Goal: Task Accomplishment & Management: Manage account settings

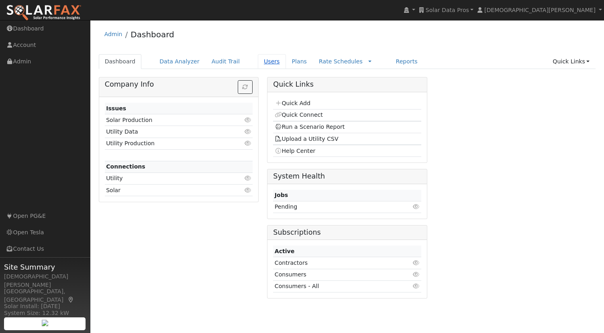
click at [258, 59] on link "Users" at bounding box center [272, 61] width 28 height 15
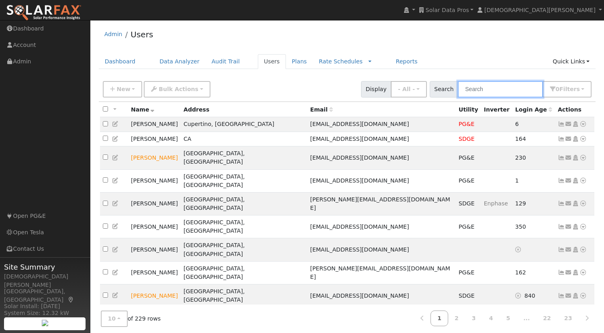
click at [511, 83] on input "text" at bounding box center [500, 89] width 85 height 16
paste input "Korukonda"
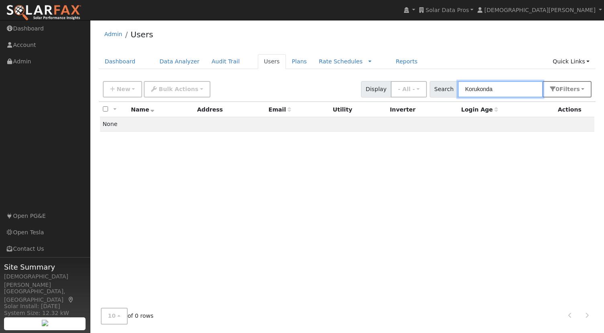
type input "Korukonda"
click at [576, 88] on span "Filter s" at bounding box center [569, 89] width 20 height 6
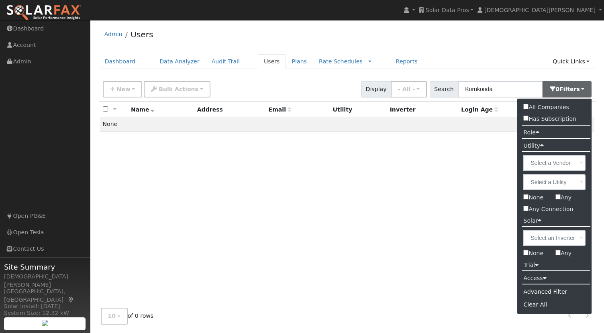
click at [547, 103] on label "All Companies" at bounding box center [545, 108] width 57 height 12
click at [528, 104] on input "All Companies" at bounding box center [525, 106] width 5 height 5
checkbox input "true"
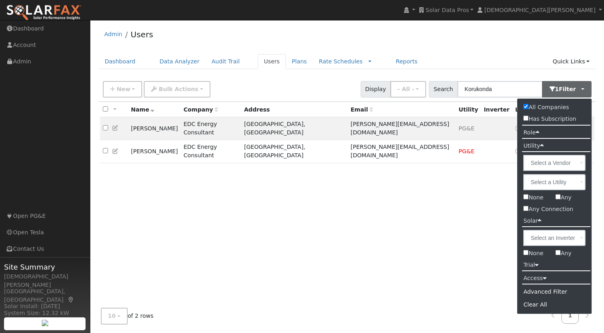
click at [285, 172] on div "All None All on page None on page Name Company Address Email Utility Inverter L…" at bounding box center [347, 202] width 497 height 200
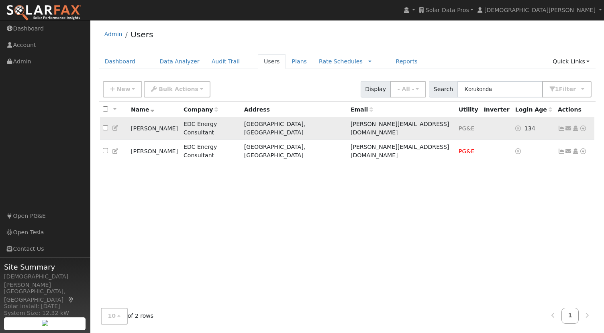
click at [159, 124] on td "[PERSON_NAME]" at bounding box center [154, 128] width 53 height 23
